Goal: Task Accomplishment & Management: Use online tool/utility

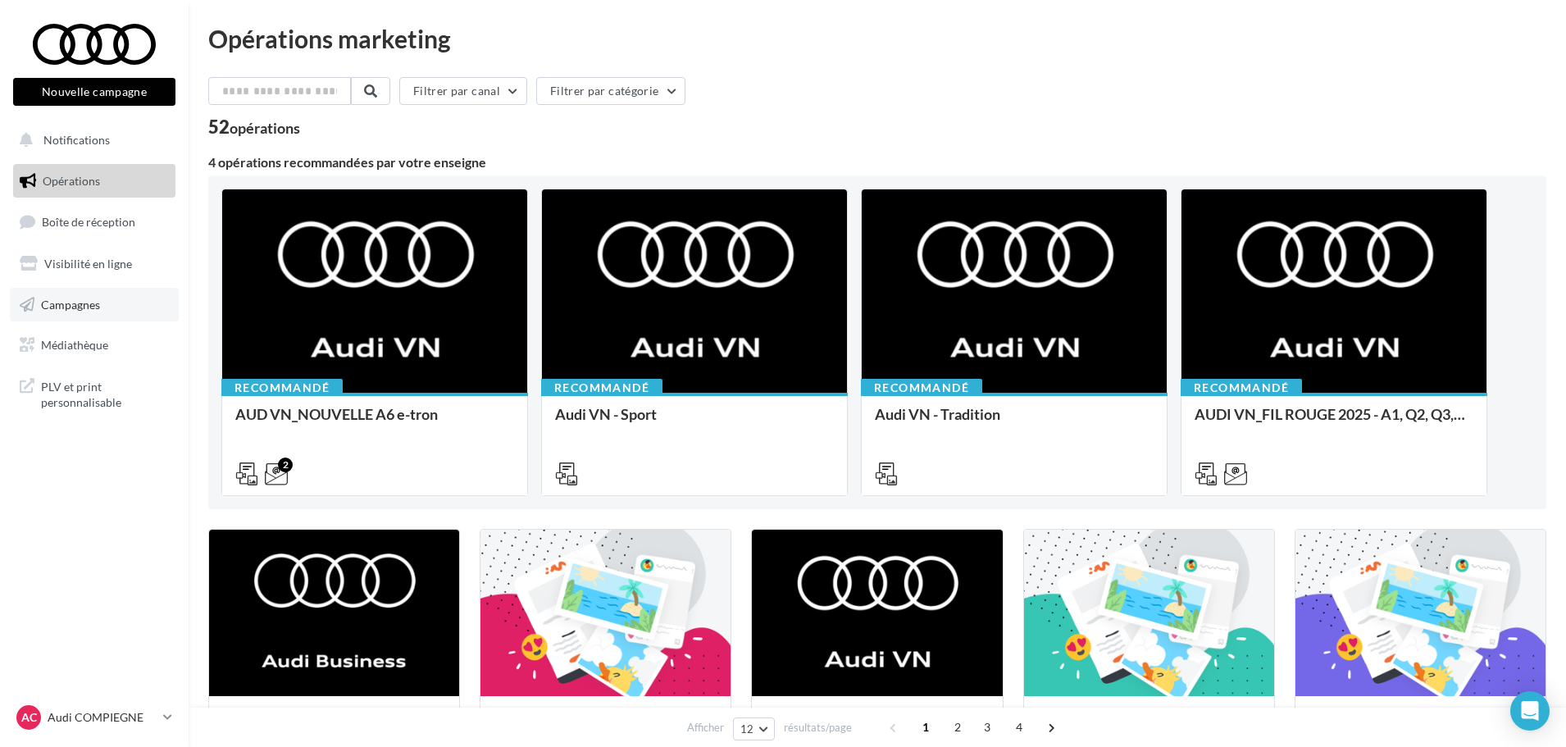
click at [107, 298] on link "Campagnes" at bounding box center [94, 305] width 169 height 34
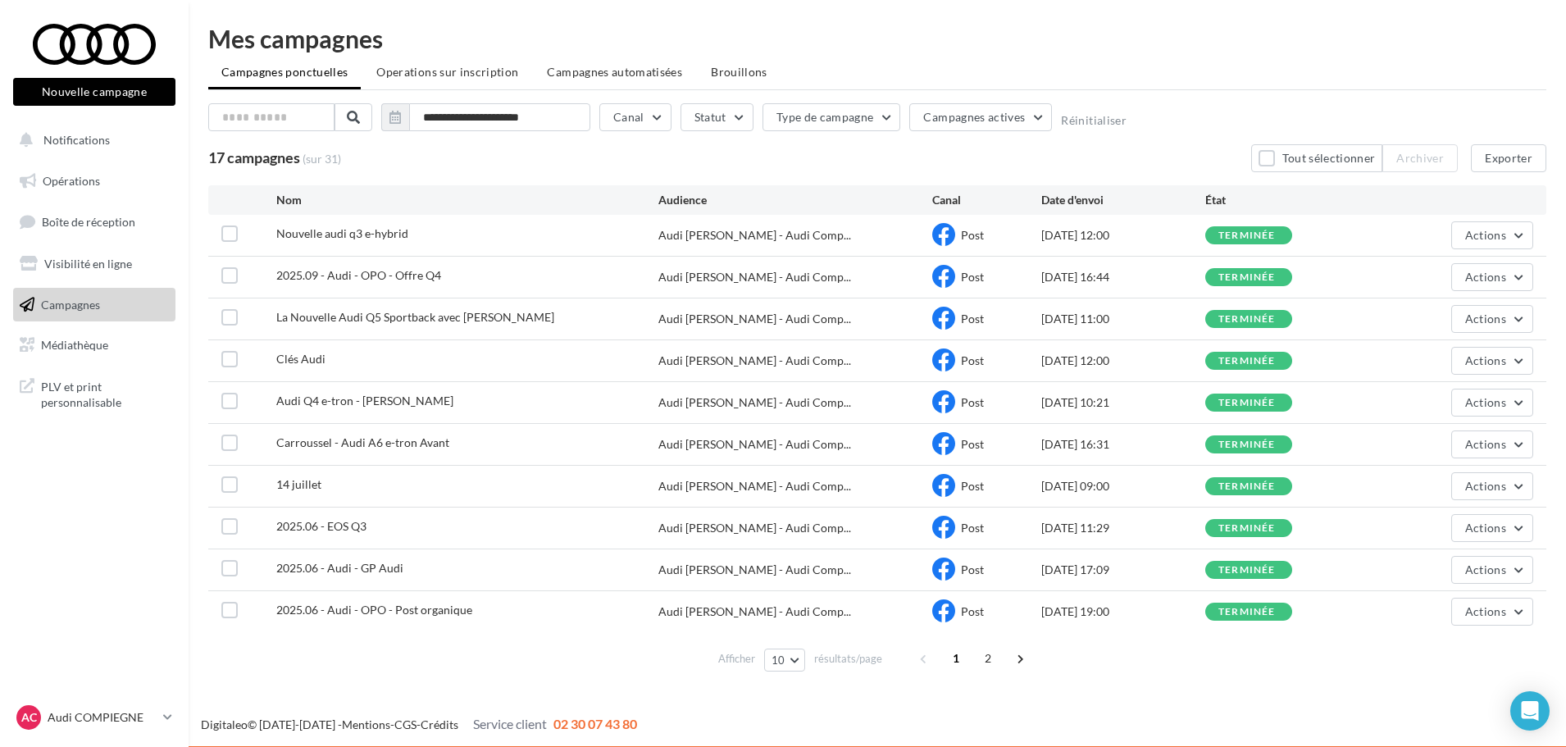
scroll to position [2, 0]
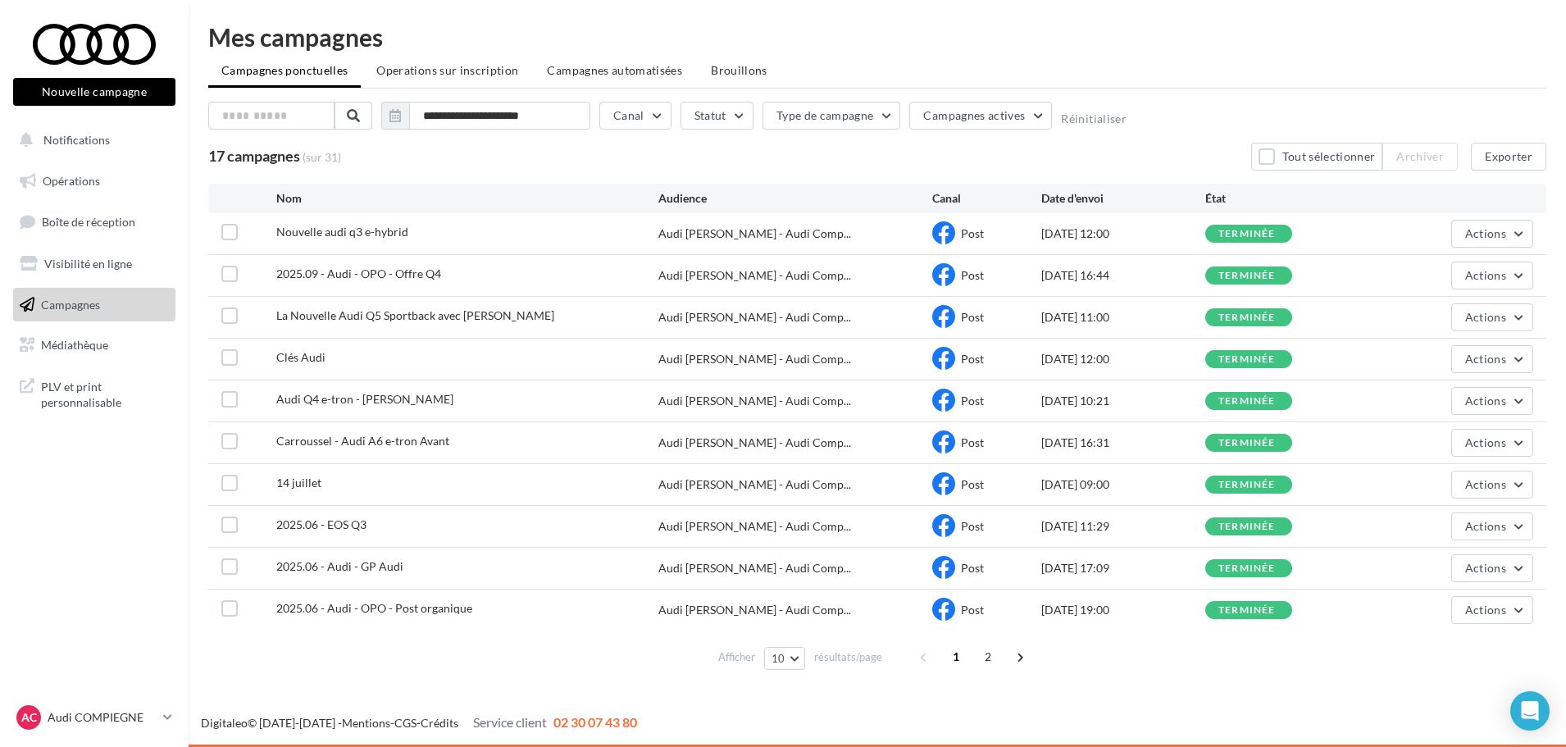
click at [141, 85] on button "Nouvelle campagne" at bounding box center [94, 92] width 162 height 28
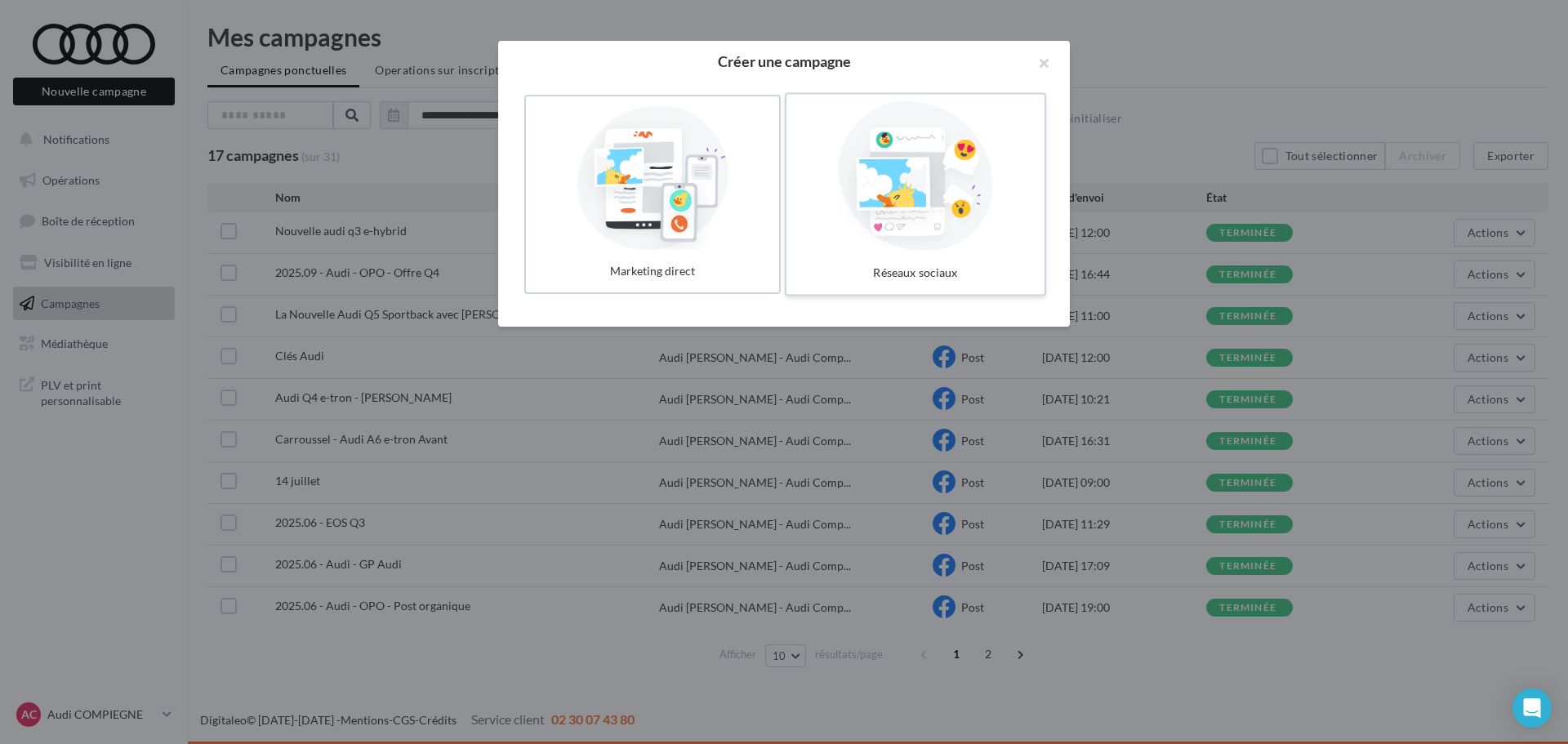
click at [905, 233] on div at bounding box center [915, 176] width 245 height 150
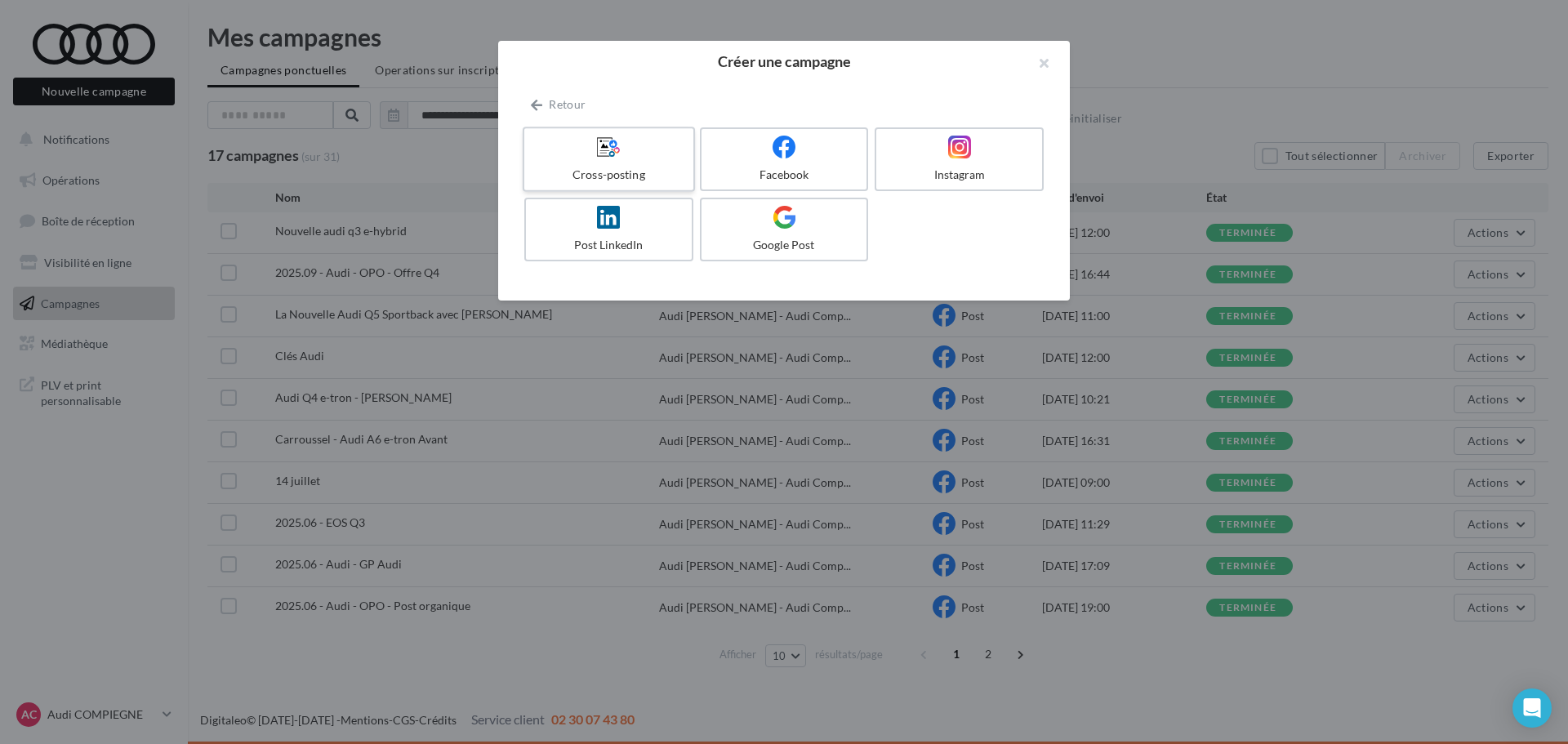
click at [631, 156] on div at bounding box center [609, 146] width 155 height 25
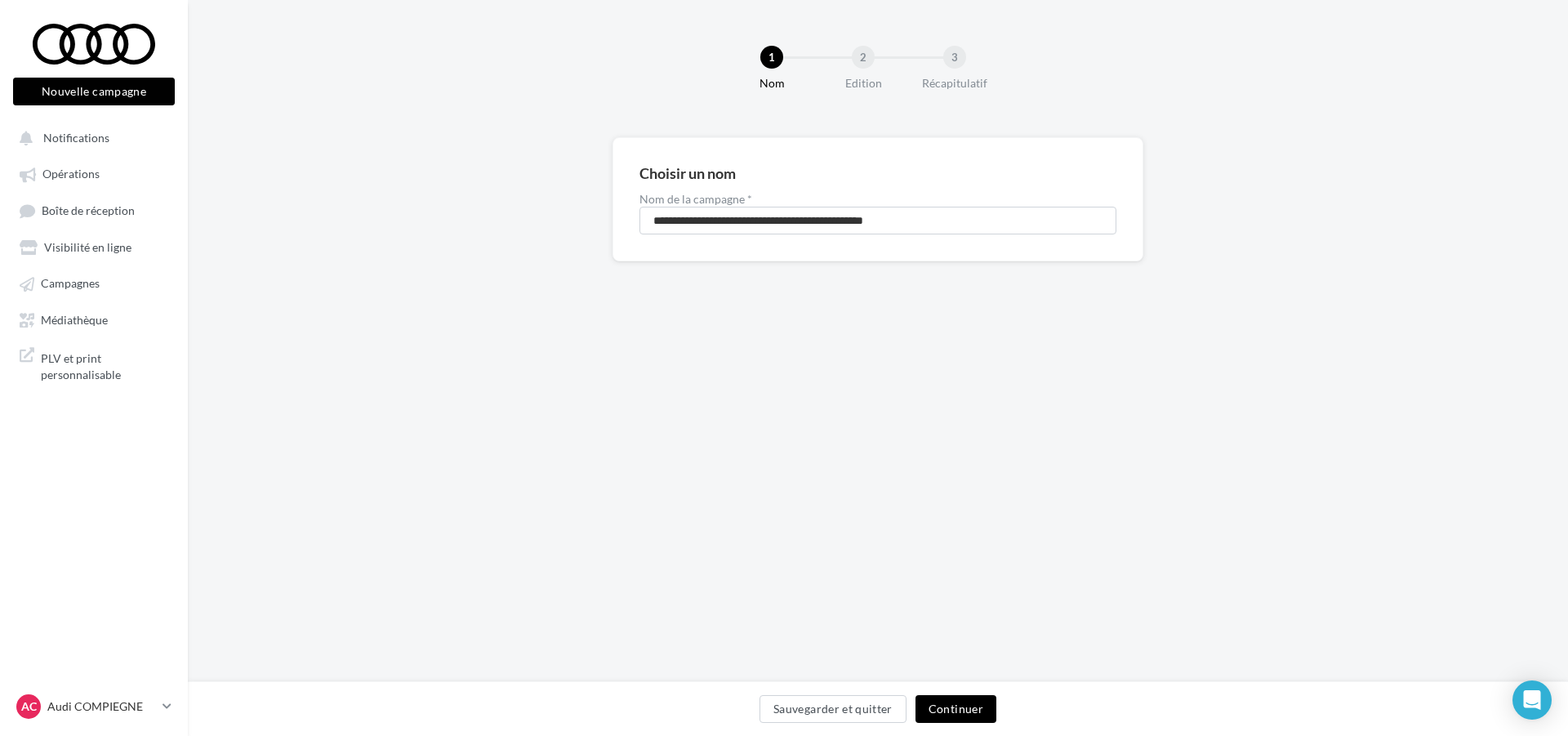
click at [950, 703] on button "Continuer" at bounding box center [955, 709] width 81 height 28
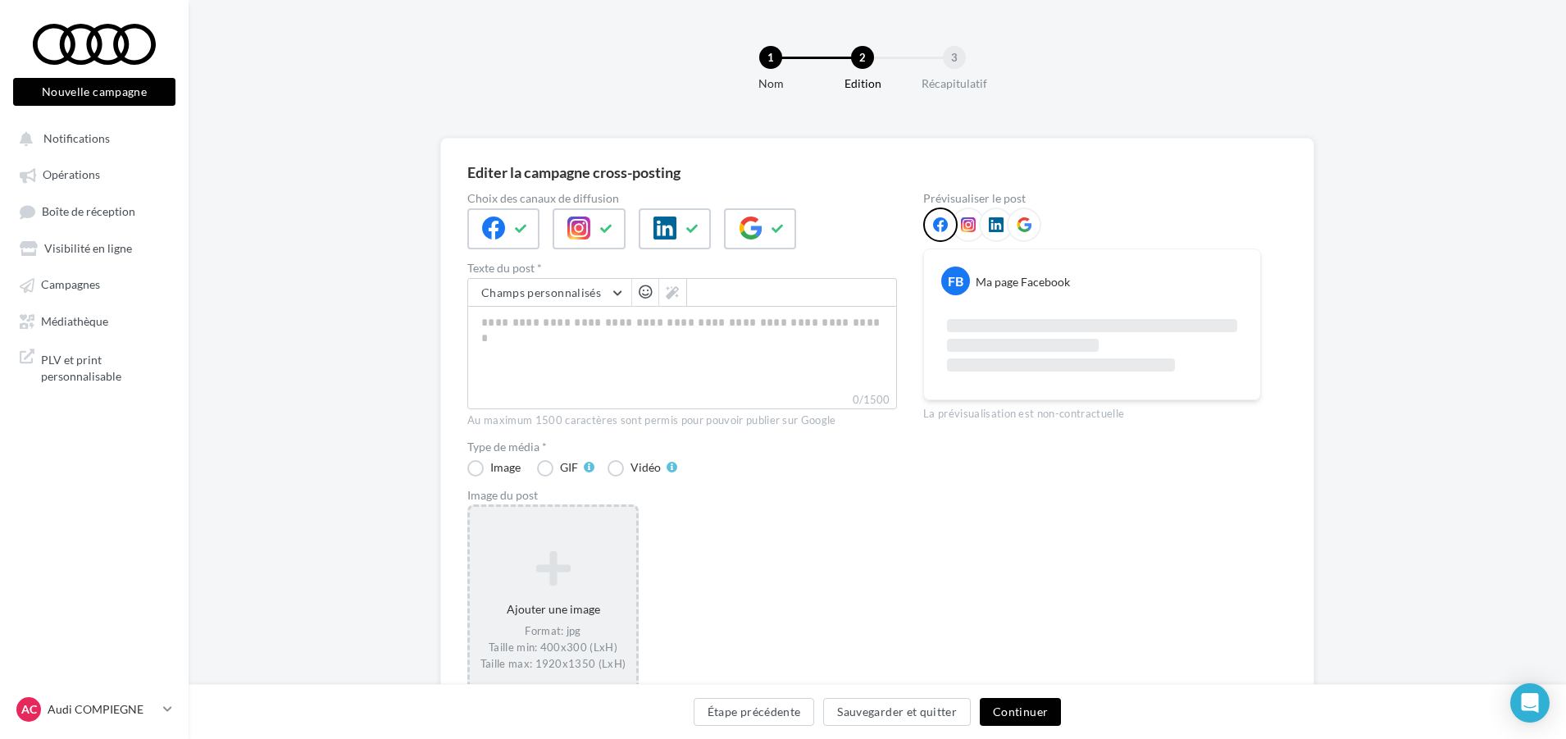
click at [631, 548] on div "Ajouter une image Format: jpg Taille min: 400x300 (LxH) Taille max: 1920x1350 (…" at bounding box center [553, 611] width 166 height 138
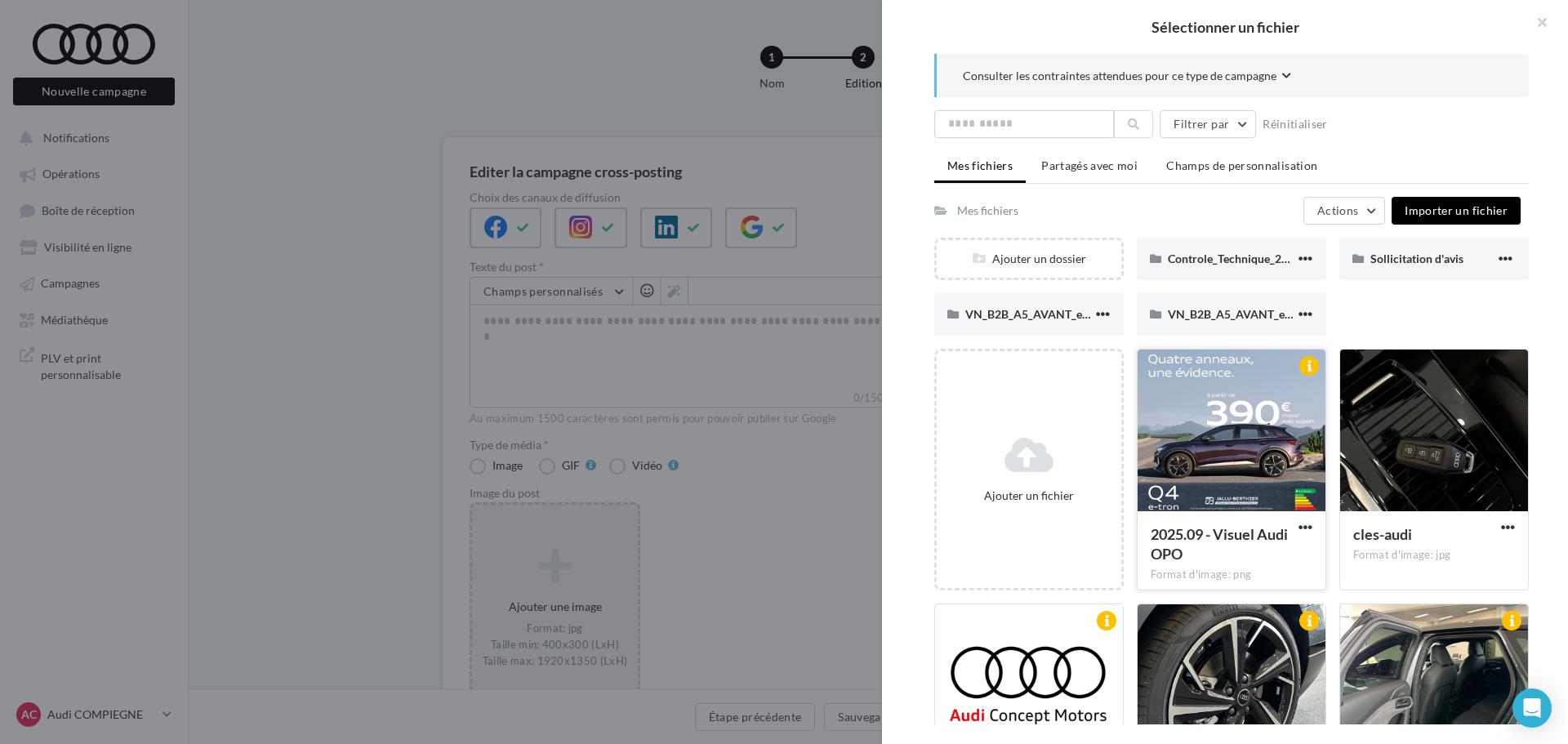
click at [1195, 385] on div at bounding box center [1231, 431] width 188 height 163
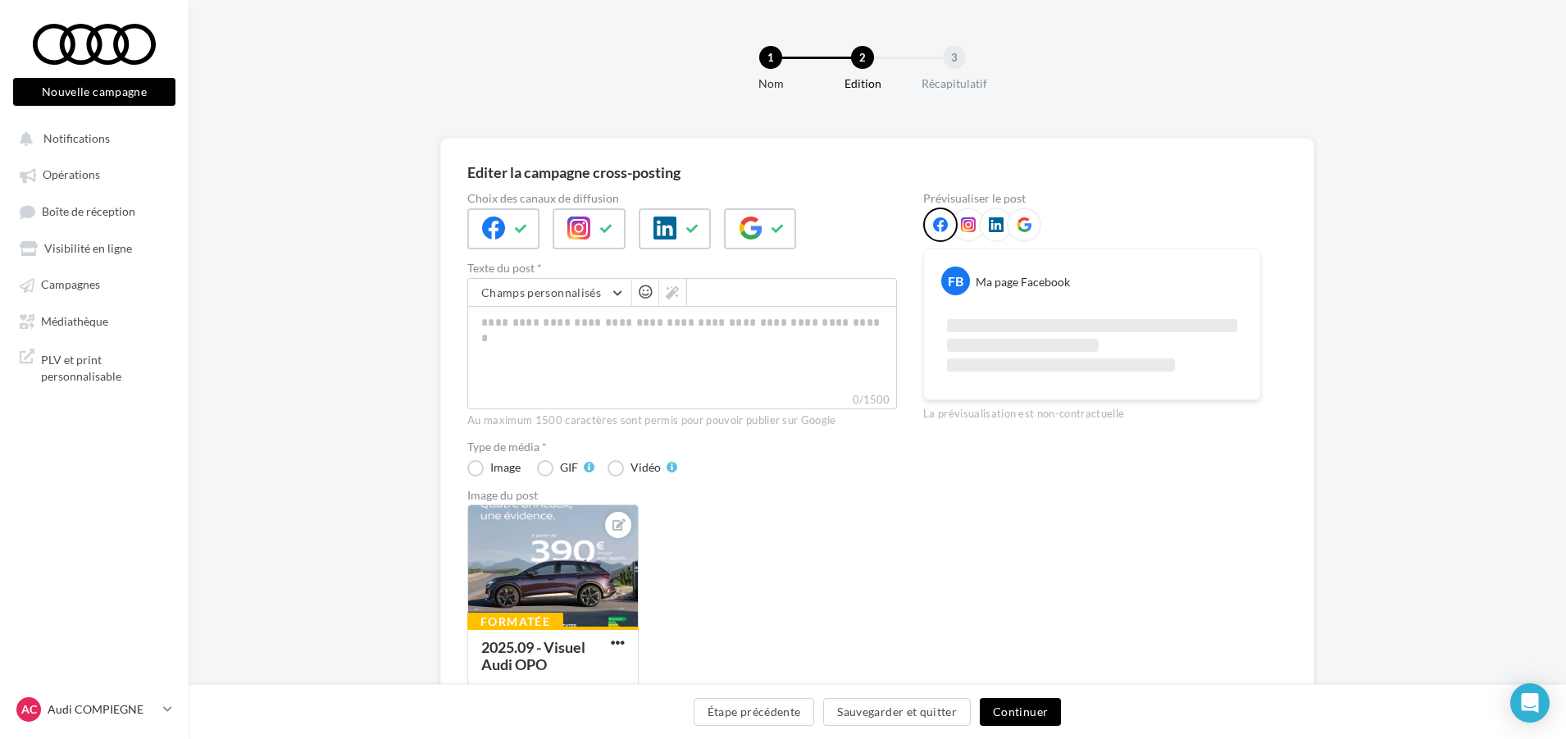
click at [995, 710] on button "Continuer" at bounding box center [1020, 712] width 81 height 28
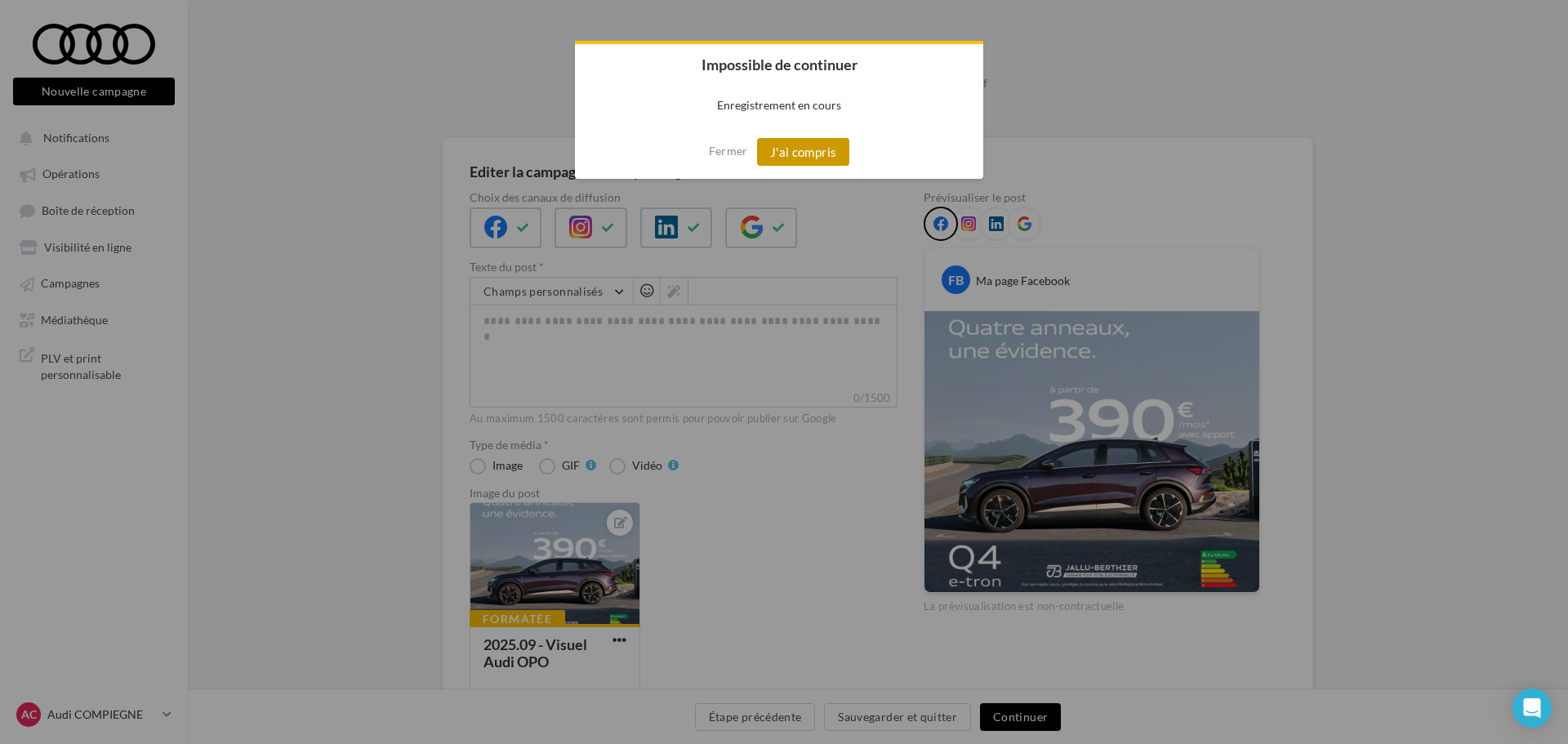
click at [786, 158] on button "J'ai compris" at bounding box center [803, 152] width 93 height 28
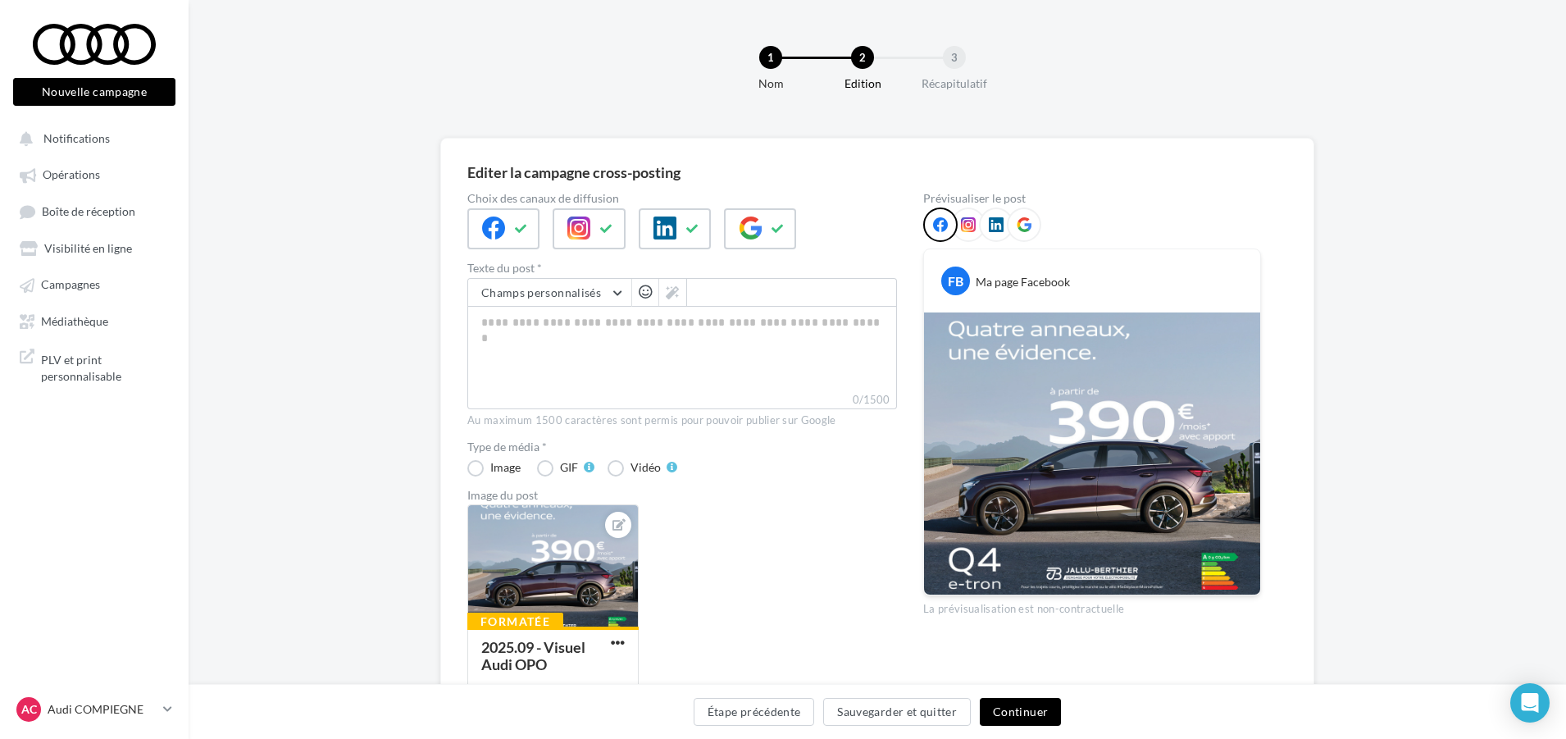
click at [1043, 721] on button "Continuer" at bounding box center [1020, 712] width 81 height 28
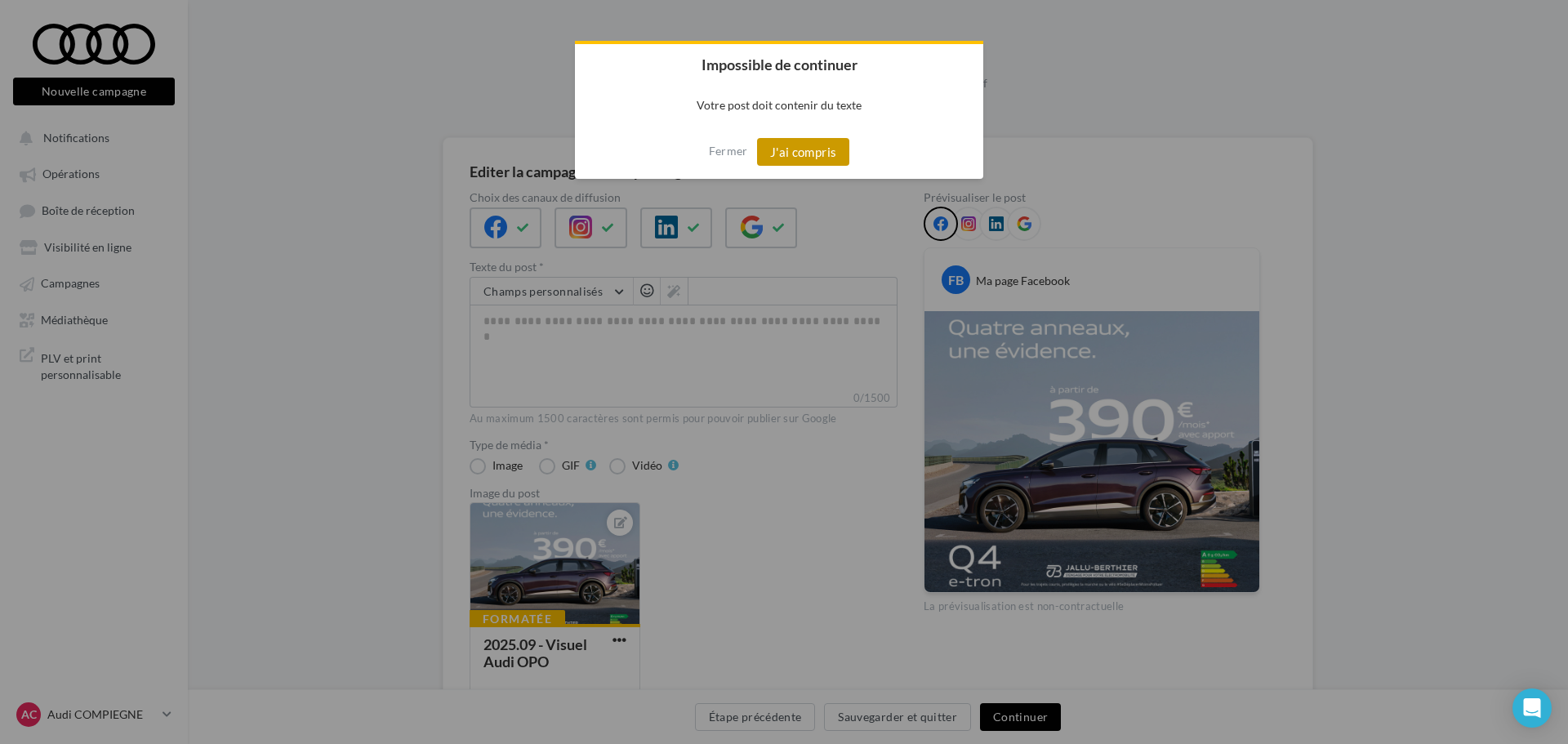
click at [819, 145] on button "J'ai compris" at bounding box center [803, 152] width 93 height 28
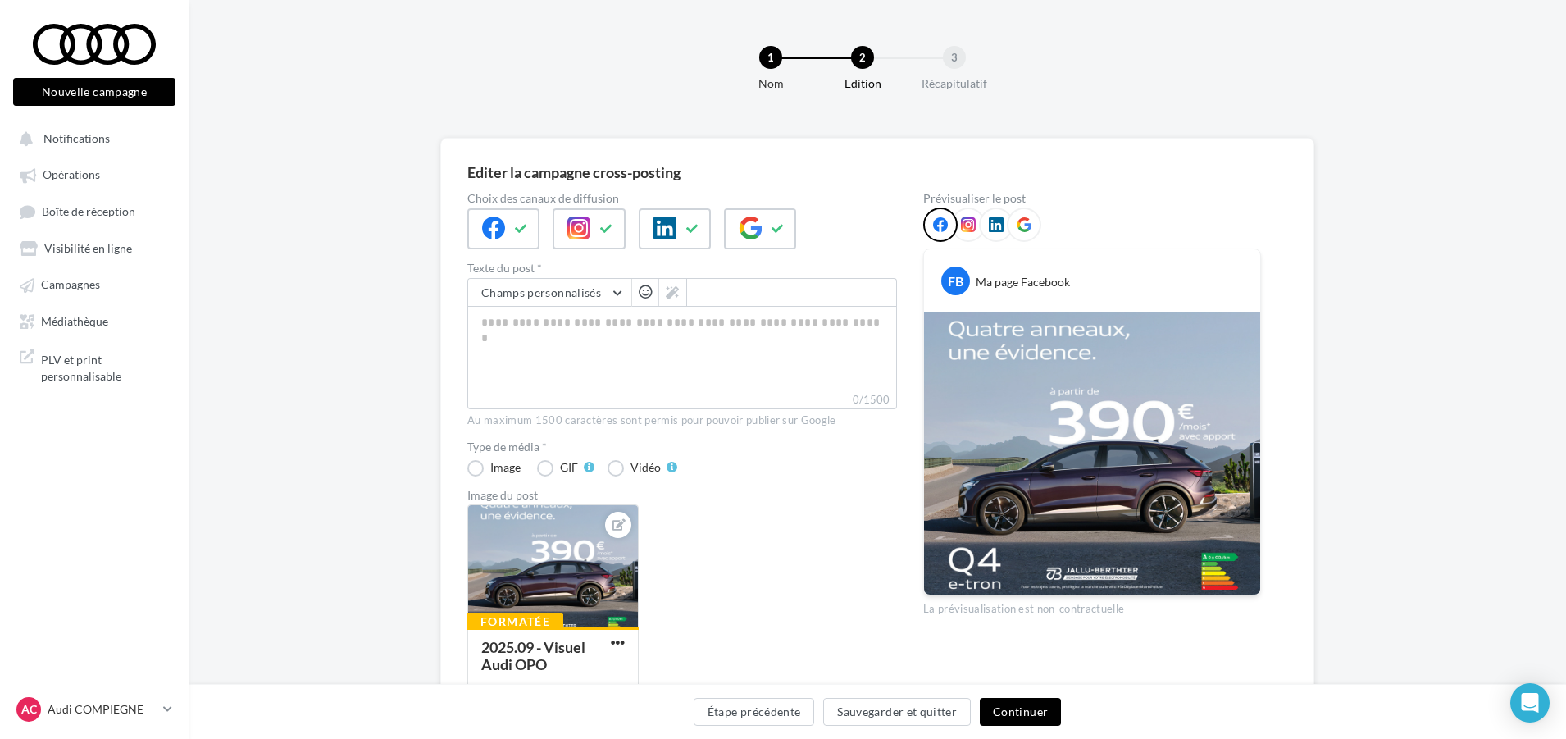
click at [646, 403] on label "0/1500" at bounding box center [682, 400] width 430 height 18
click at [646, 391] on textarea "0/1500" at bounding box center [682, 348] width 430 height 85
type textarea "*"
type textarea "**"
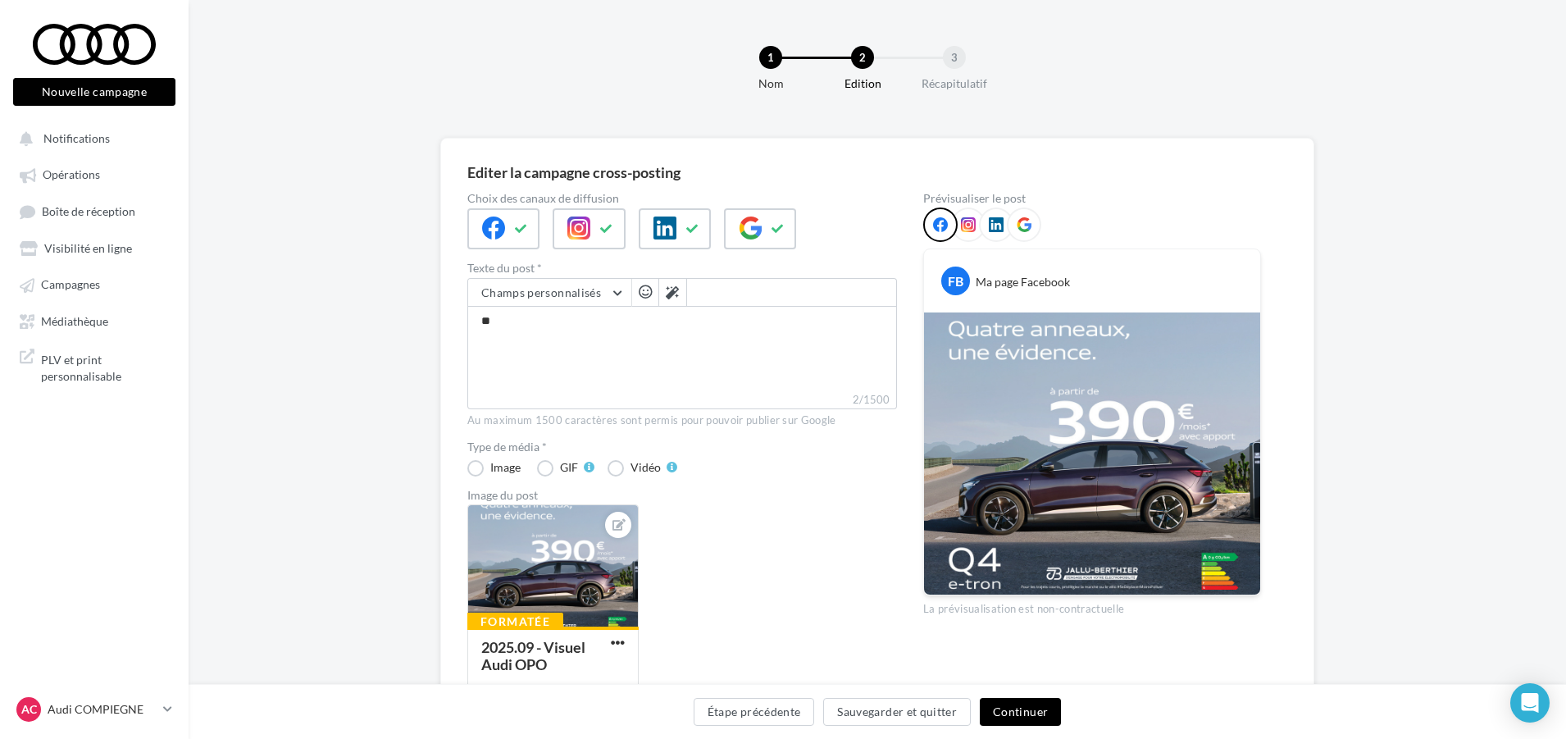
click at [1007, 708] on button "Continuer" at bounding box center [1020, 712] width 81 height 28
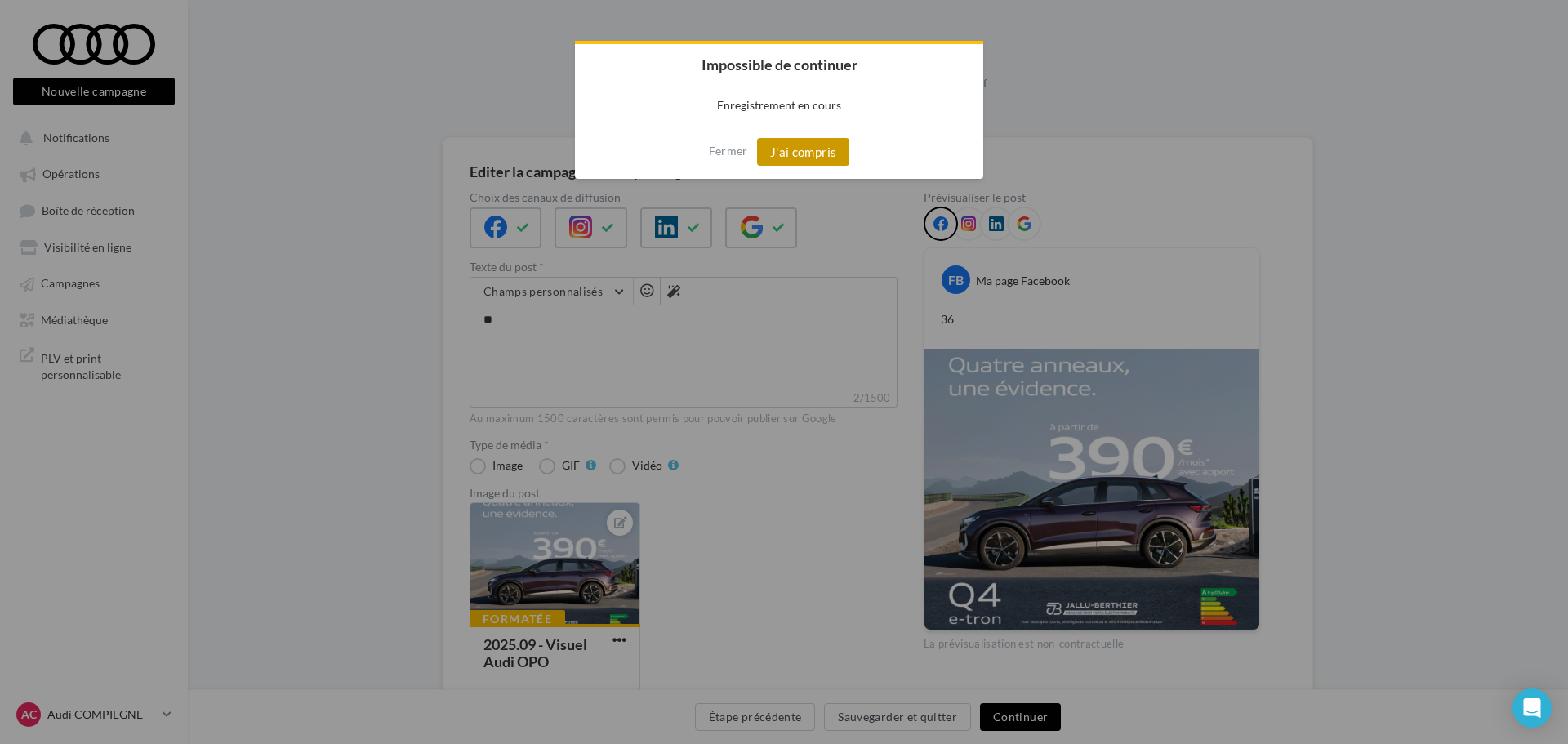
click at [787, 149] on button "J'ai compris" at bounding box center [803, 152] width 93 height 28
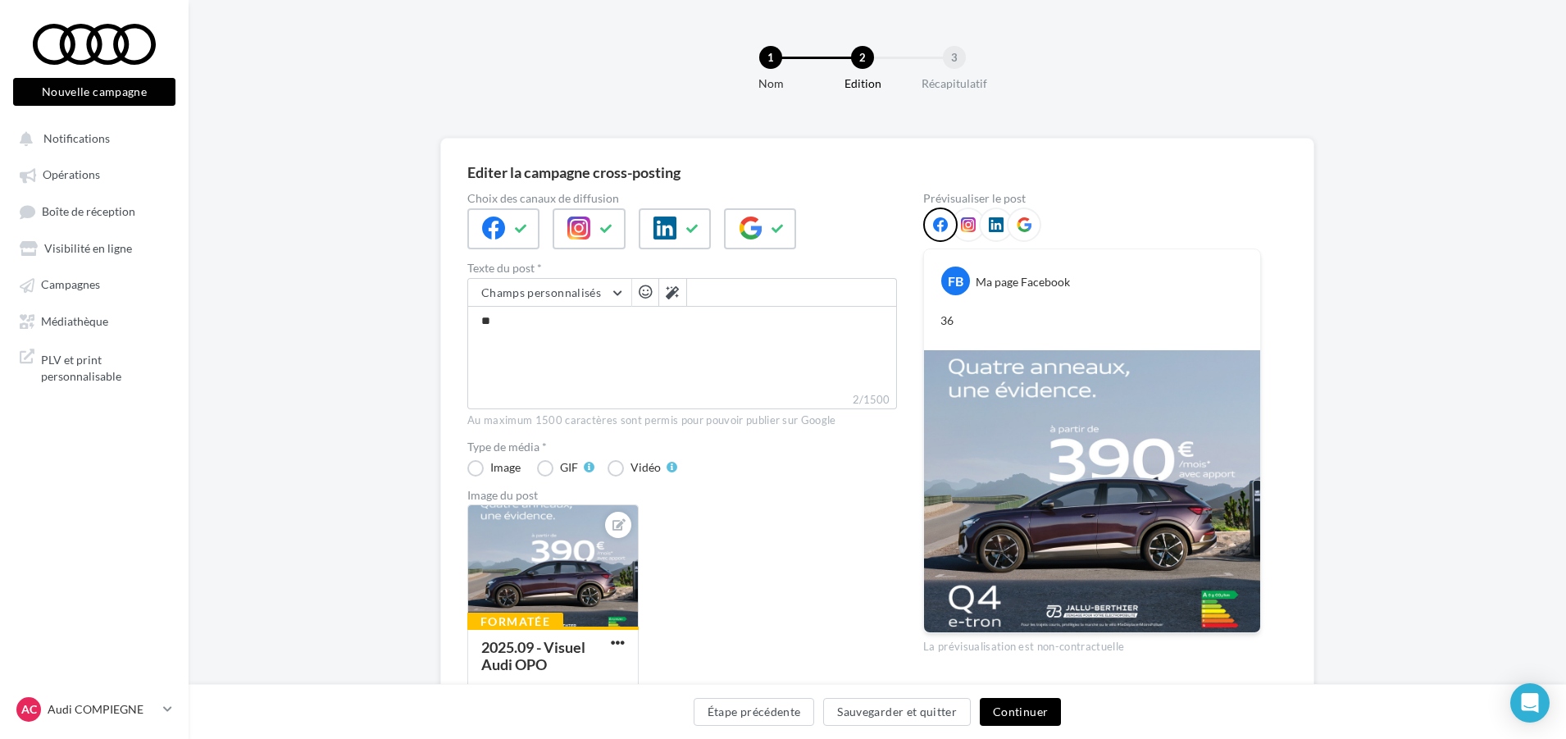
click at [1021, 702] on button "Continuer" at bounding box center [1020, 712] width 81 height 28
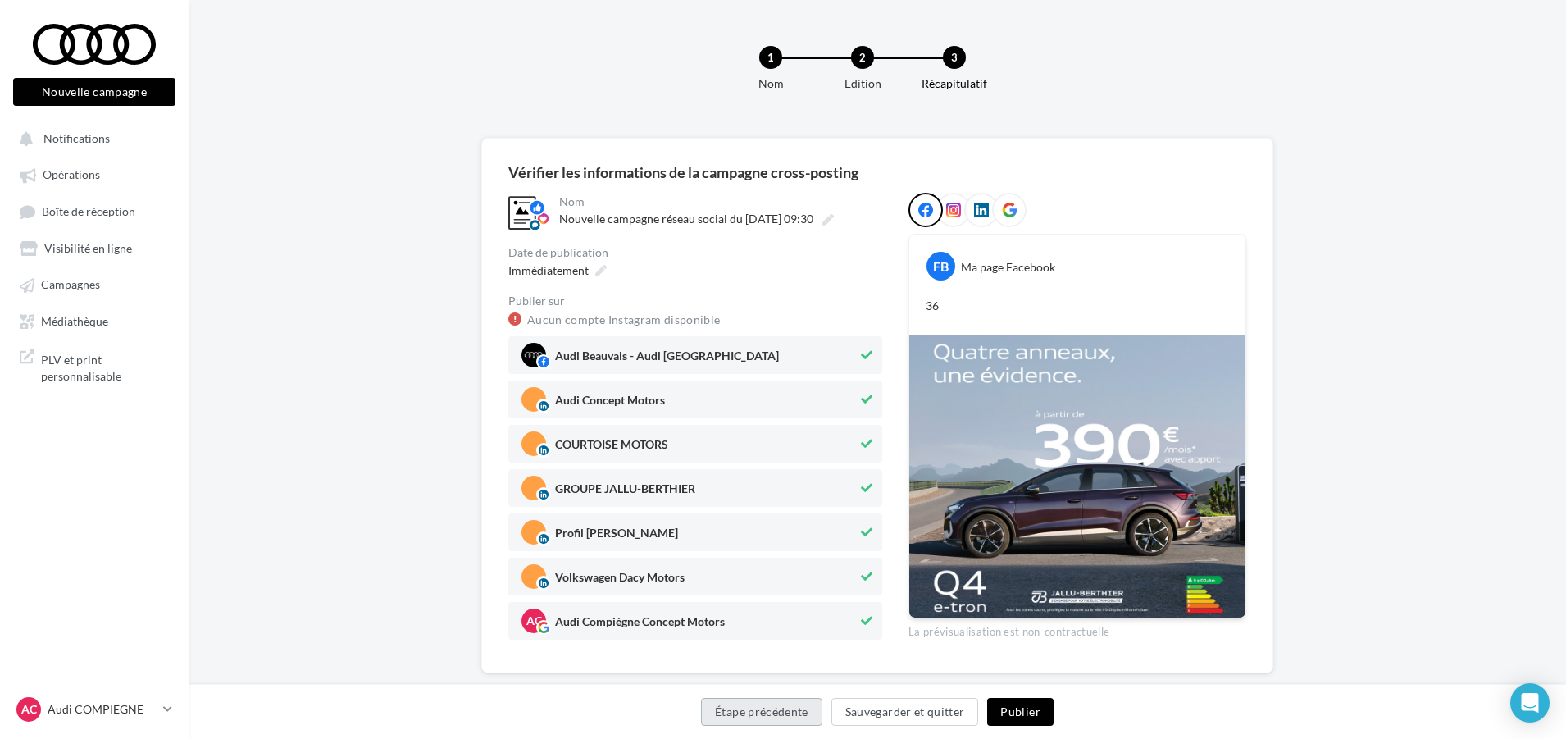
click at [758, 716] on button "Étape précédente" at bounding box center [761, 712] width 121 height 28
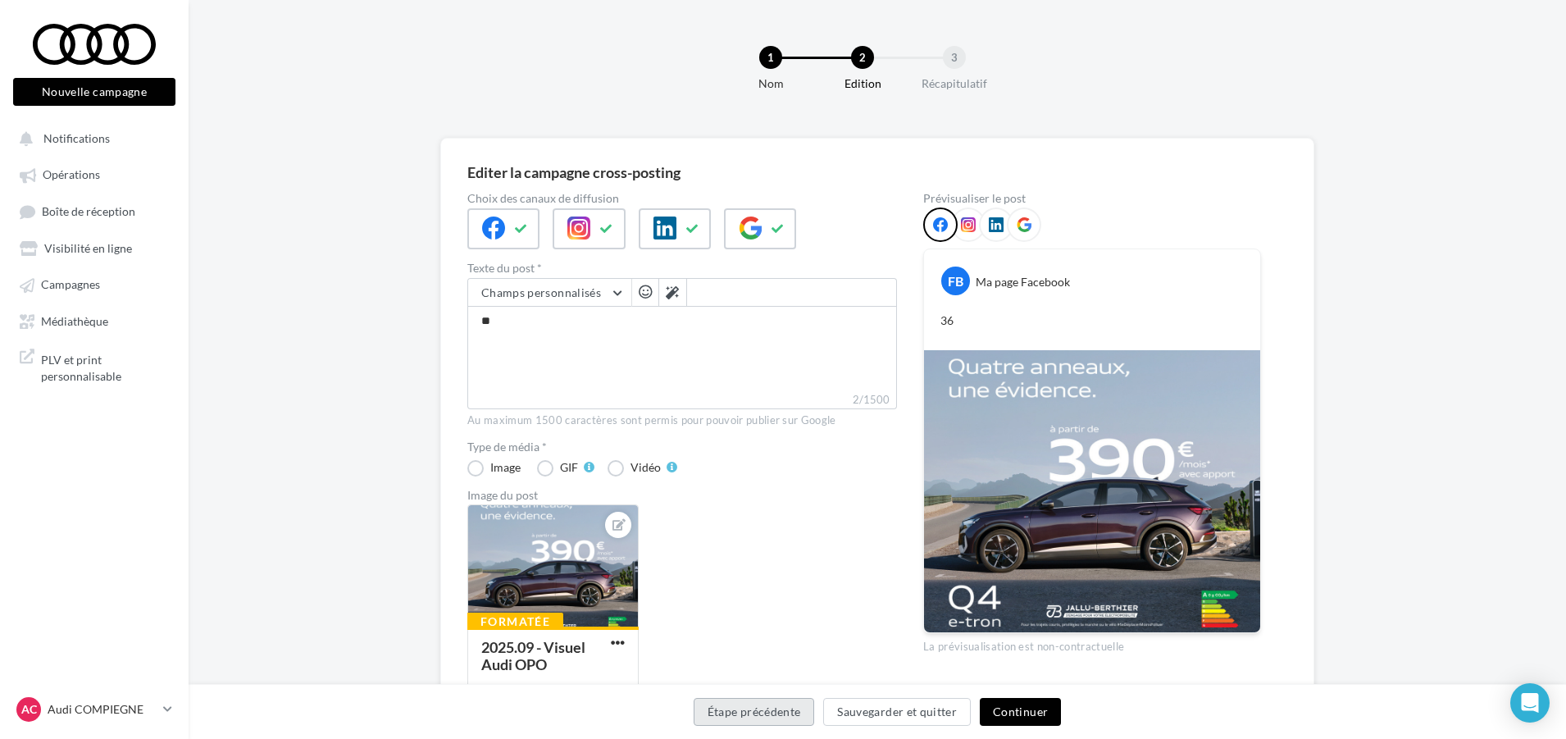
click at [758, 716] on button "Étape précédente" at bounding box center [754, 712] width 121 height 28
